Goal: Information Seeking & Learning: Learn about a topic

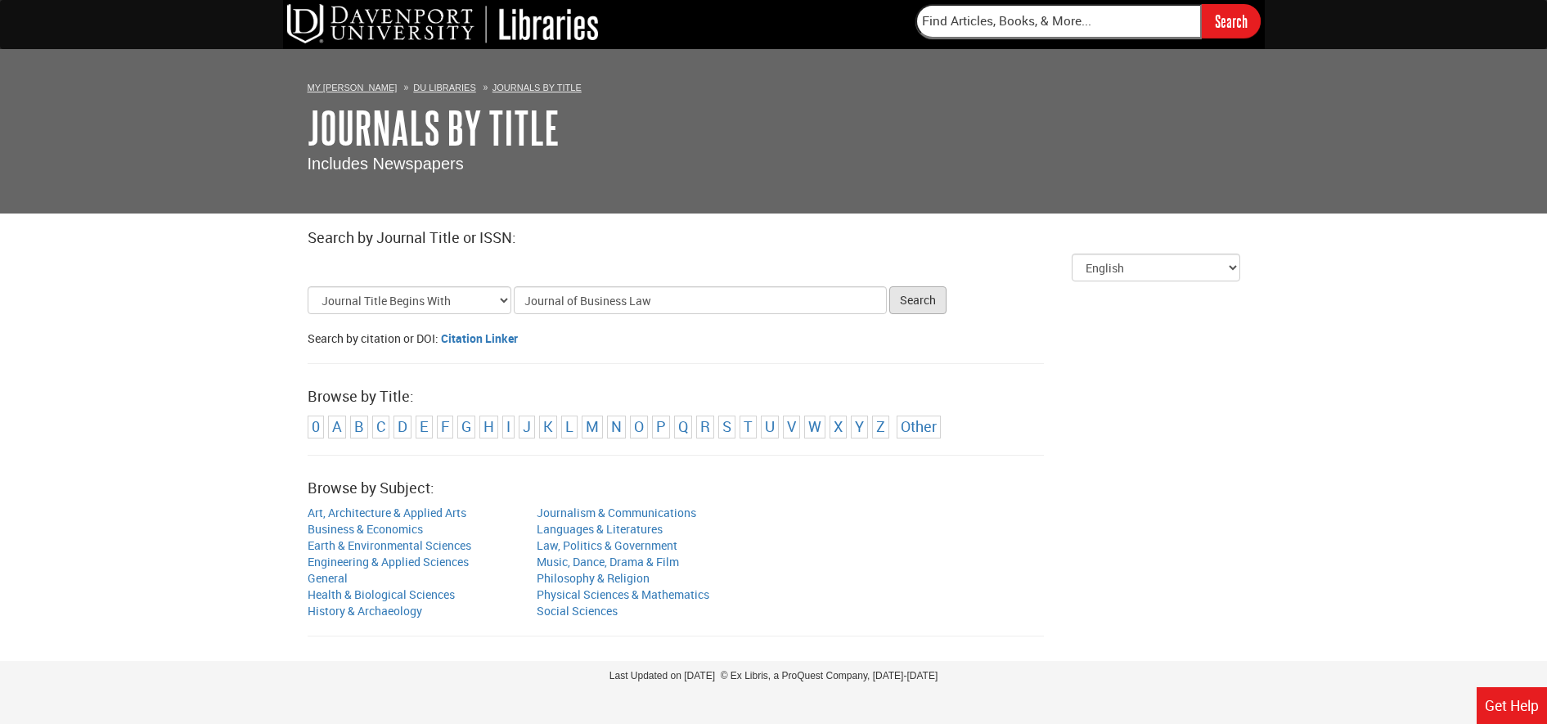
type input "Journal of Business Law"
click at [933, 306] on button "Search" at bounding box center [917, 300] width 57 height 28
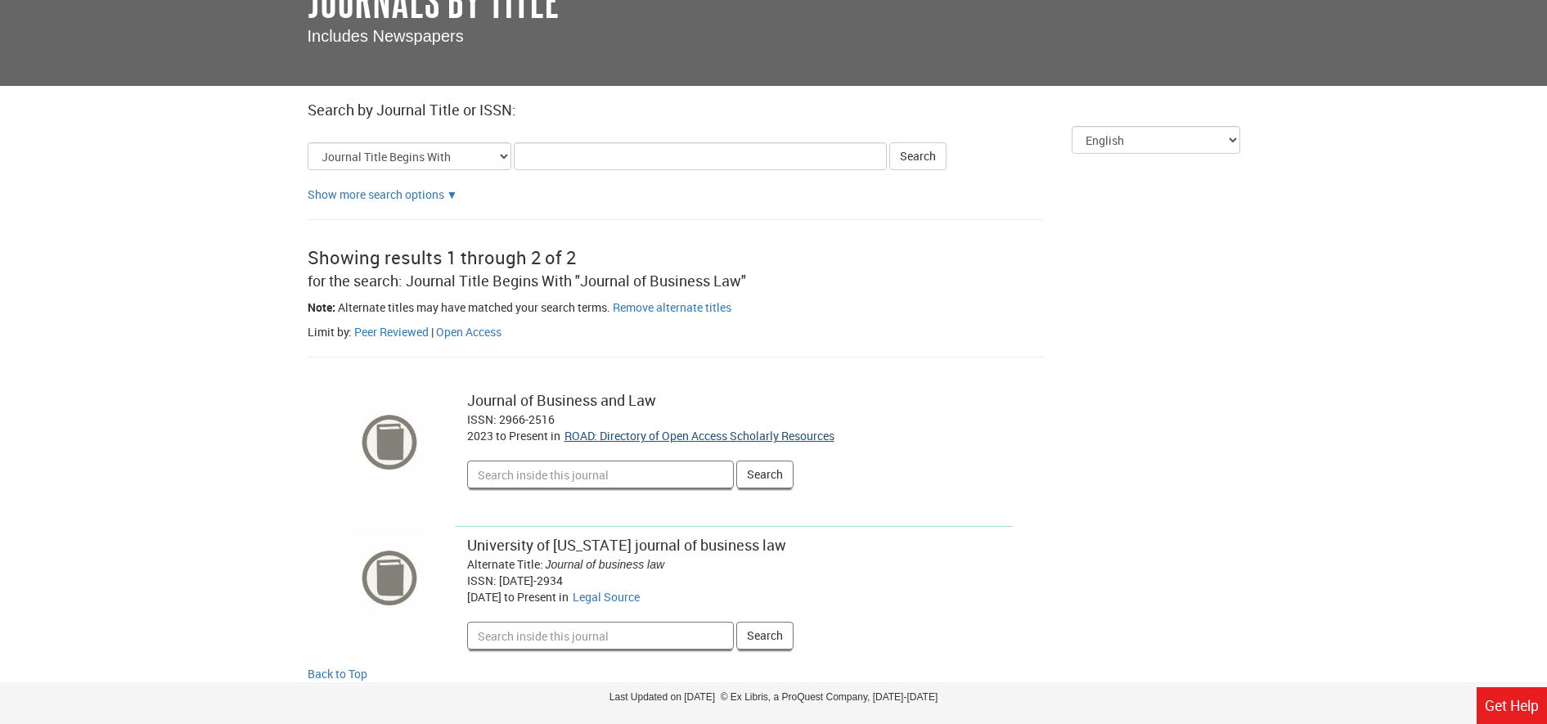
scroll to position [168, 0]
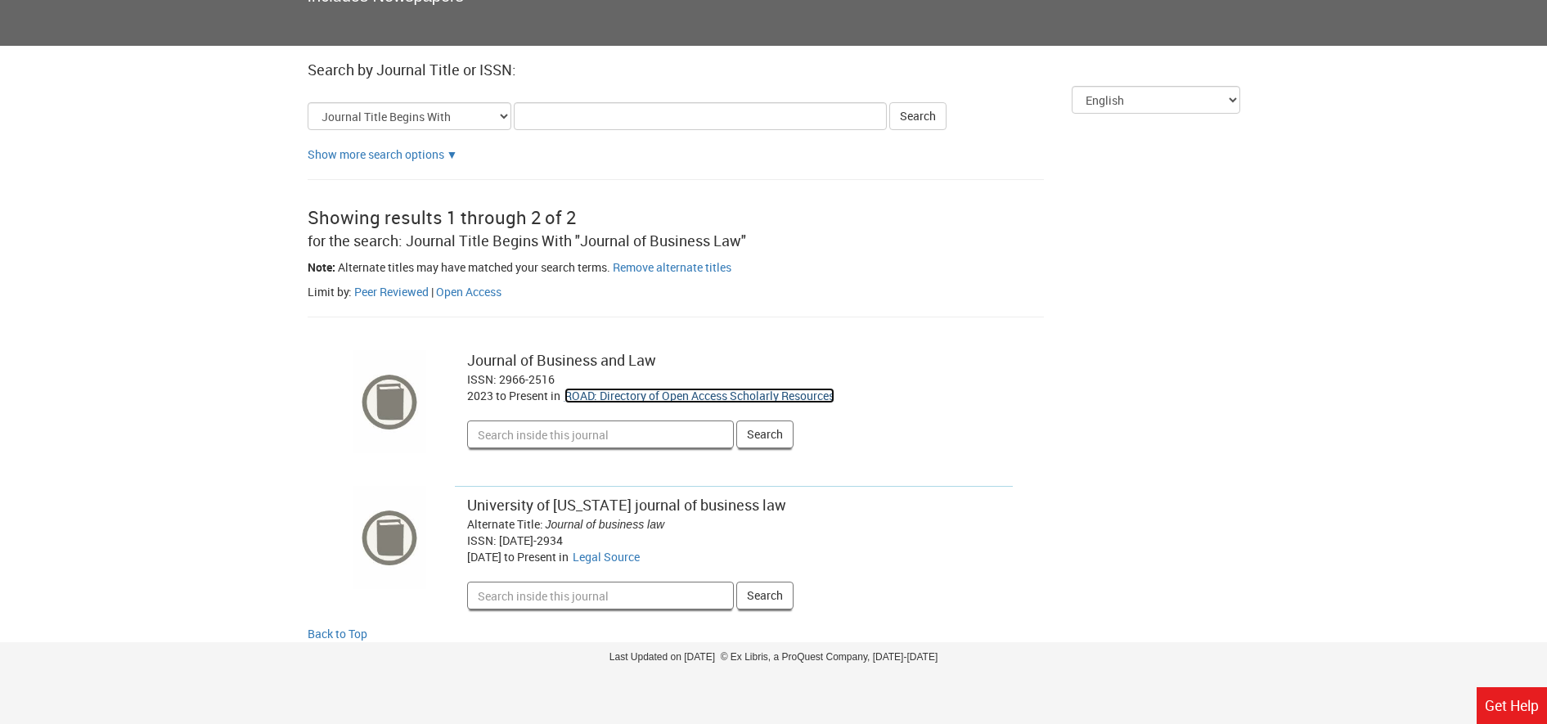
click at [627, 394] on link "ROAD: Directory of Open Access Scholarly Resources" at bounding box center [699, 396] width 270 height 16
click at [569, 441] on input "Search inside this journal" at bounding box center [600, 434] width 267 height 28
paste input "Market fairness and the criminalization of [PERSON_NAME]"
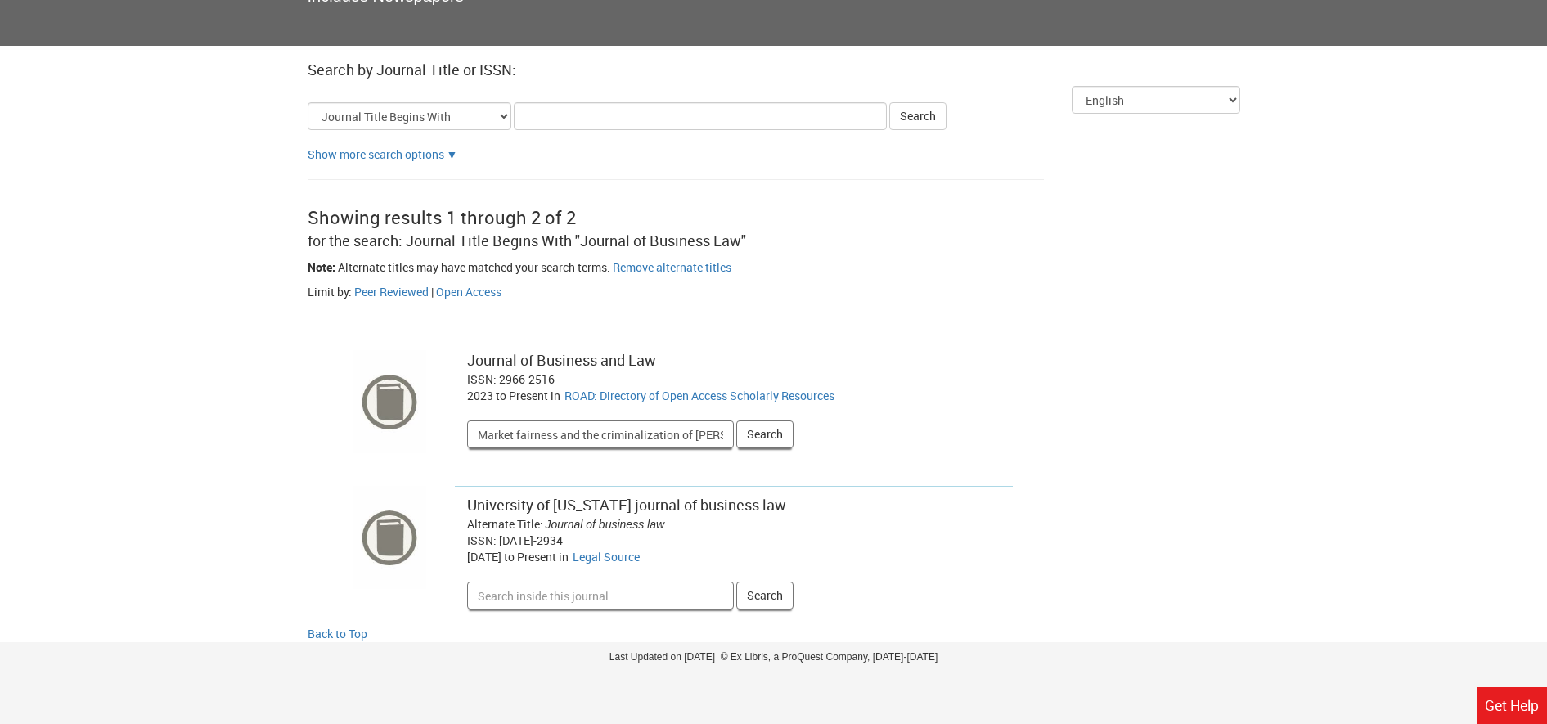
scroll to position [0, 46]
type input "Market fairness and the criminalization of [PERSON_NAME]"
click at [781, 433] on button "Search" at bounding box center [764, 434] width 57 height 28
click at [757, 435] on button "Search" at bounding box center [764, 434] width 57 height 28
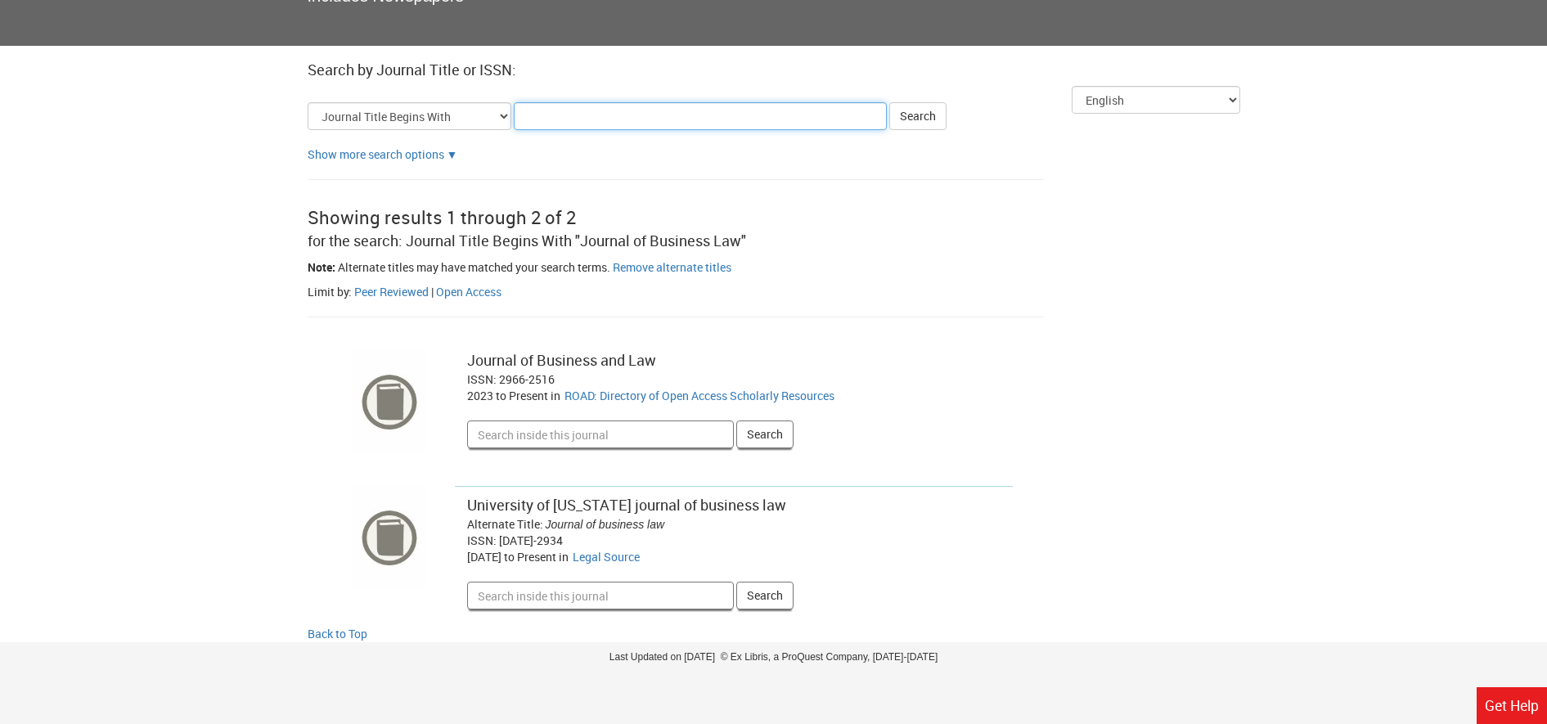
drag, startPoint x: 546, startPoint y: 110, endPoint x: 551, endPoint y: 117, distance: 8.8
paste input "Financial Regulation Review"
type input "Financial Regulation Review"
click at [922, 119] on button "Search" at bounding box center [917, 116] width 57 height 28
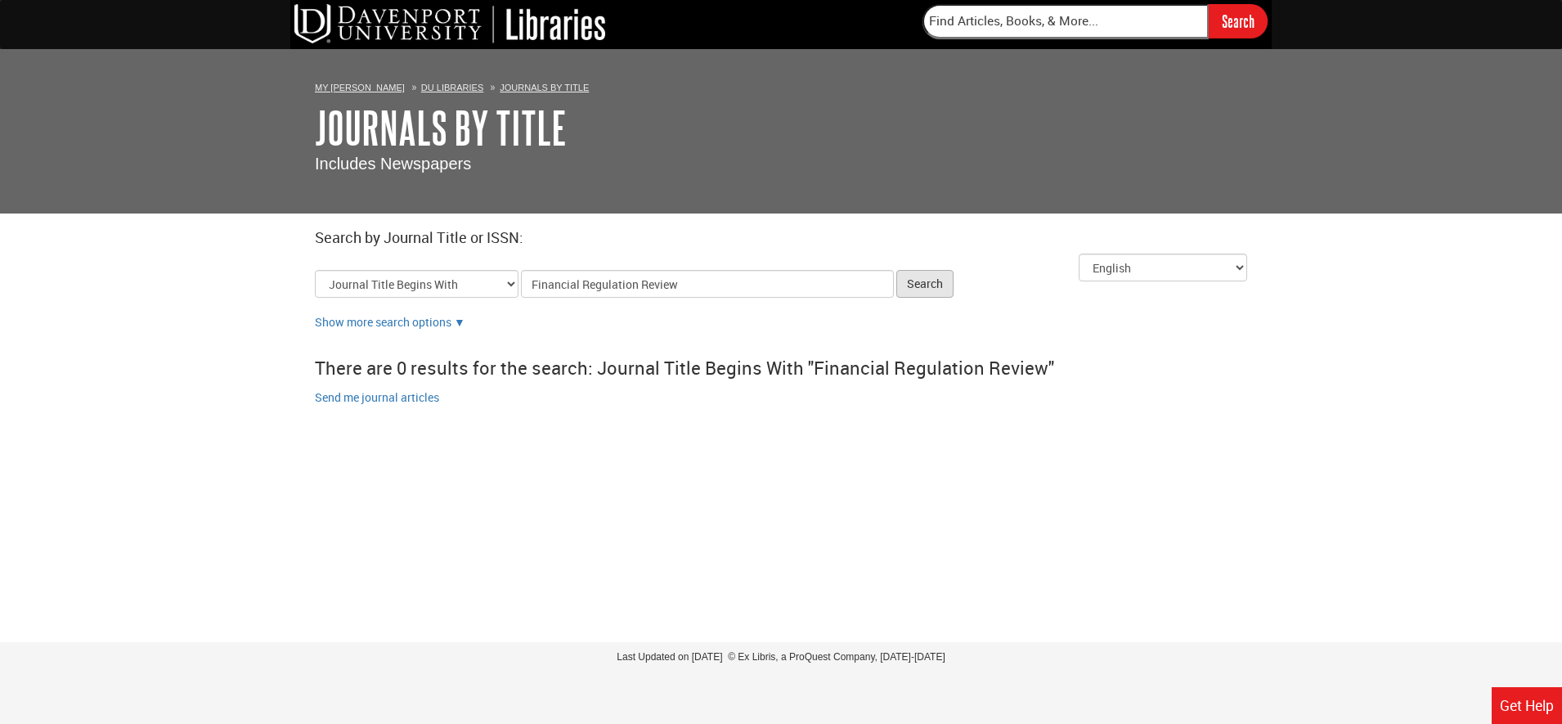
type input "Financial Regulation Review"
click at [940, 282] on button "Search" at bounding box center [924, 284] width 57 height 28
